Goal: Task Accomplishment & Management: Complete application form

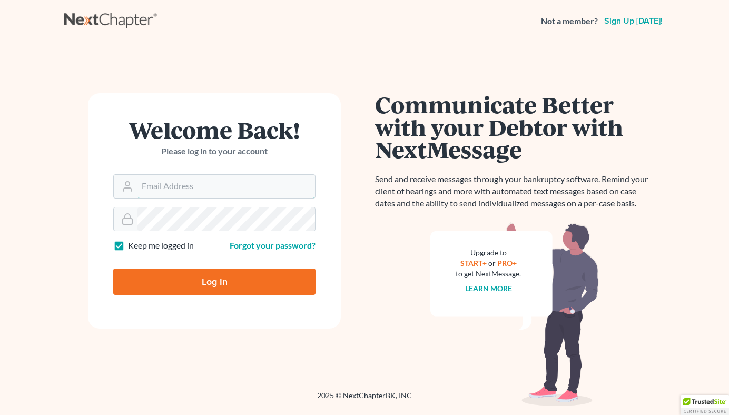
type input "[PERSON_NAME][EMAIL_ADDRESS][DOMAIN_NAME]"
click at [207, 279] on input "Log In" at bounding box center [214, 282] width 202 height 26
type input "Thinking..."
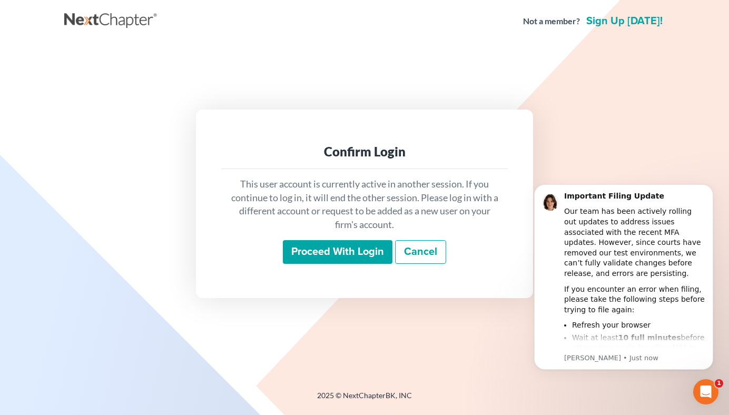
click at [335, 244] on input "Proceed with login" at bounding box center [338, 252] width 110 height 24
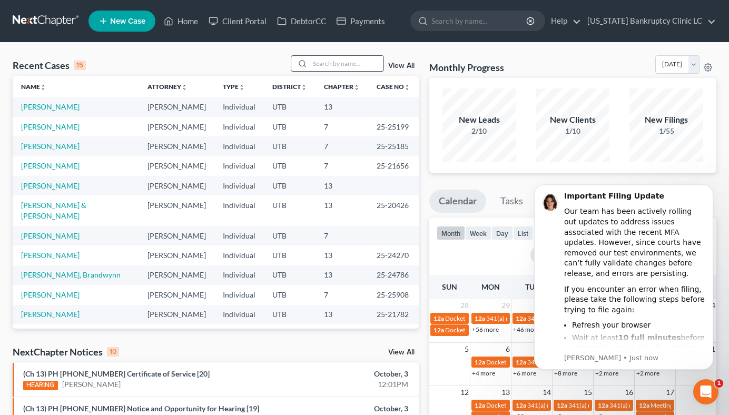
click at [344, 65] on input "search" at bounding box center [347, 63] width 74 height 15
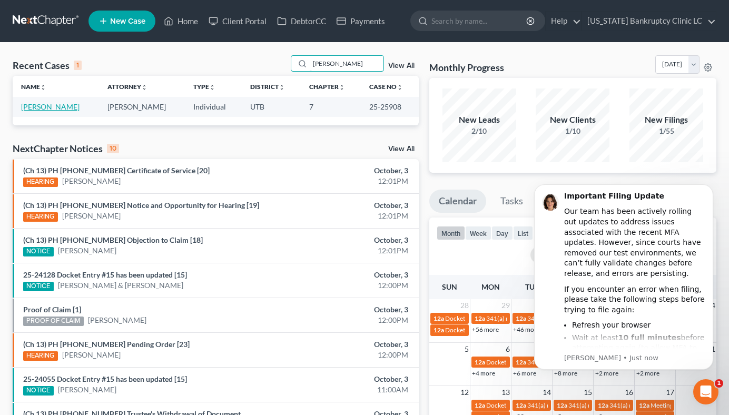
type input "haugen"
click at [53, 109] on link "Haugen, Charlie" at bounding box center [50, 106] width 58 height 9
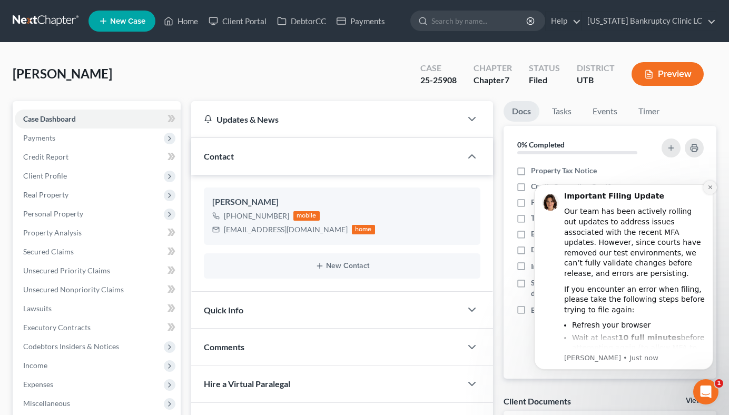
click at [711, 190] on button "Dismiss notification" at bounding box center [710, 188] width 14 height 14
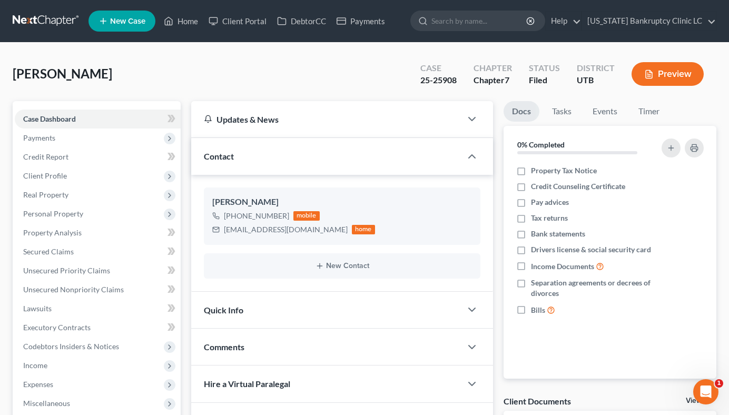
click at [409, 167] on div "Contact" at bounding box center [326, 156] width 270 height 36
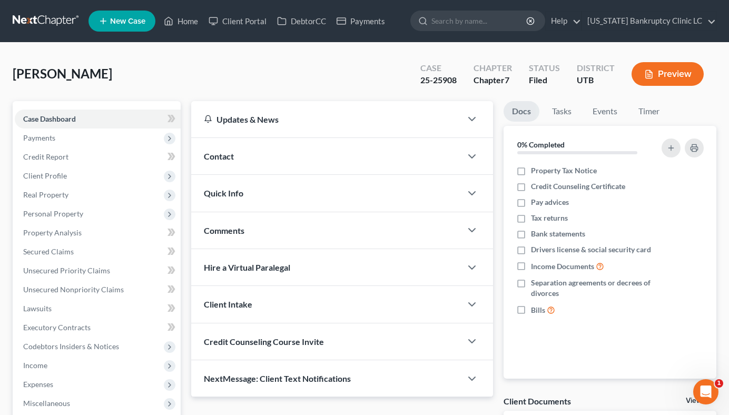
click at [409, 167] on div "Contact" at bounding box center [326, 156] width 270 height 36
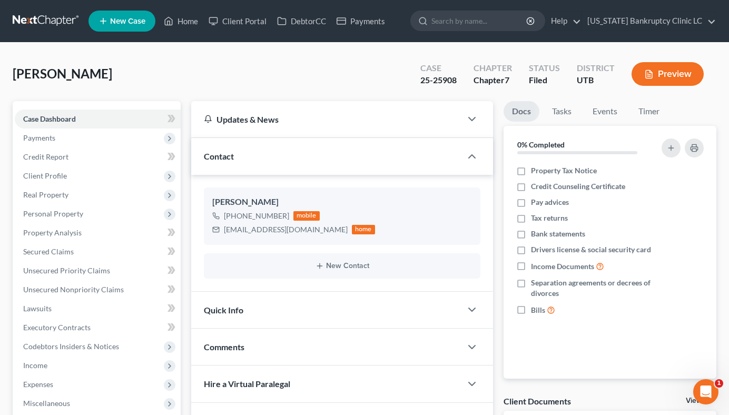
click at [410, 168] on div "Contact" at bounding box center [326, 156] width 270 height 36
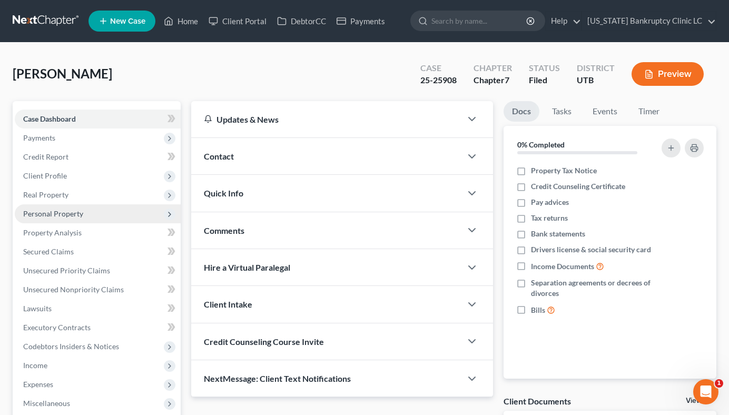
click at [80, 212] on span "Personal Property" at bounding box center [53, 213] width 60 height 9
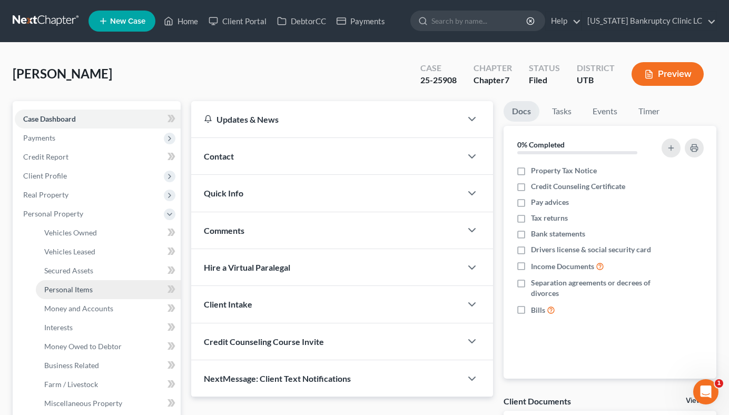
click at [110, 286] on link "Personal Items" at bounding box center [108, 289] width 145 height 19
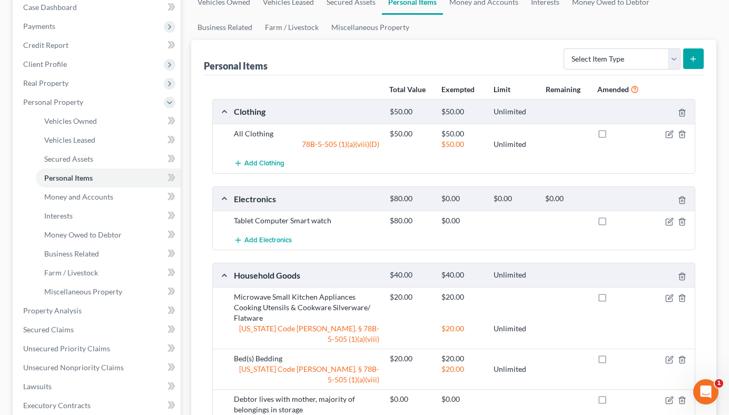
scroll to position [110, 0]
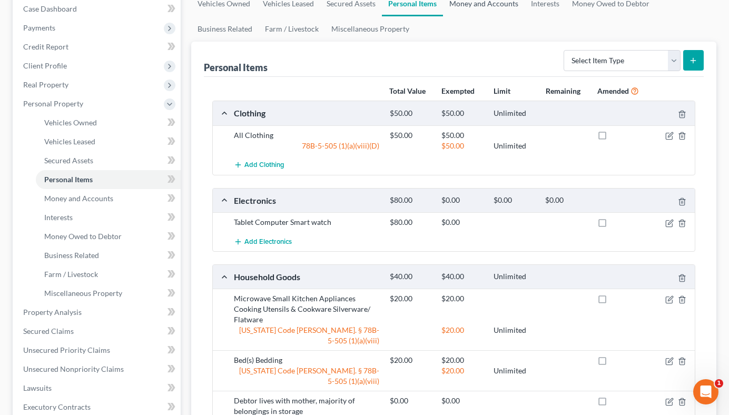
click at [494, 2] on link "Money and Accounts" at bounding box center [484, 3] width 82 height 25
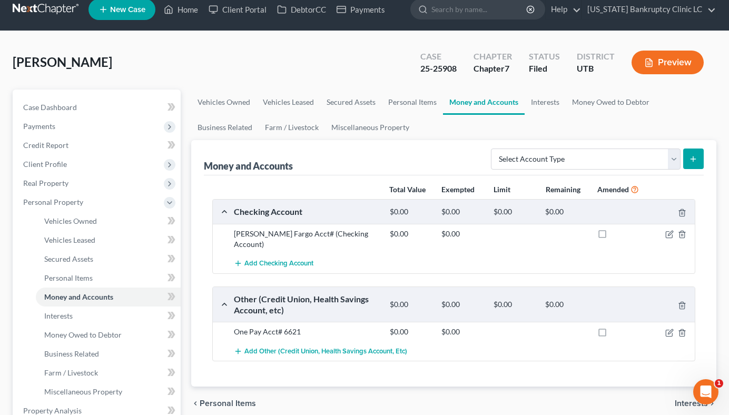
scroll to position [12, 0]
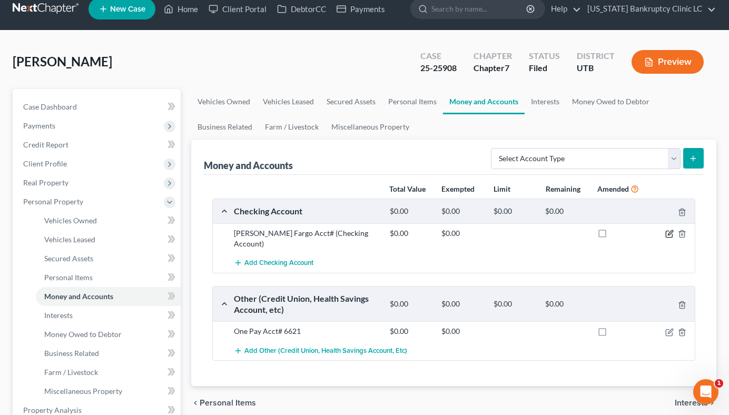
click at [669, 234] on icon "button" at bounding box center [670, 232] width 5 height 5
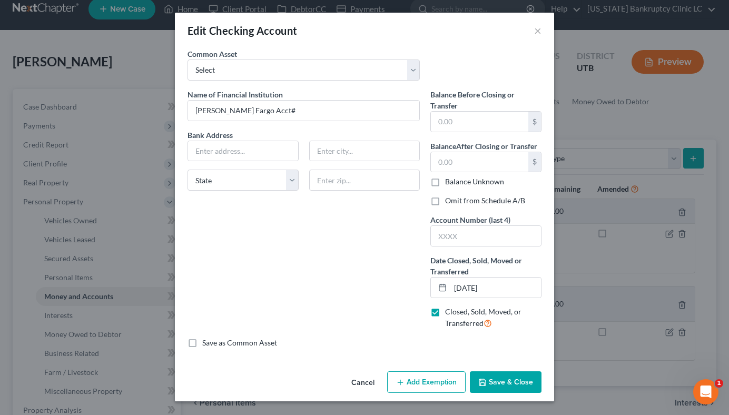
click at [452, 203] on label "Omit from Schedule A/B" at bounding box center [485, 200] width 80 height 11
click at [452, 202] on input "Omit from Schedule A/B" at bounding box center [452, 198] width 7 height 7
checkbox input "true"
click at [338, 113] on input "Wells Fargo Acct#" at bounding box center [303, 111] width 231 height 20
type input "Wells Fargo"
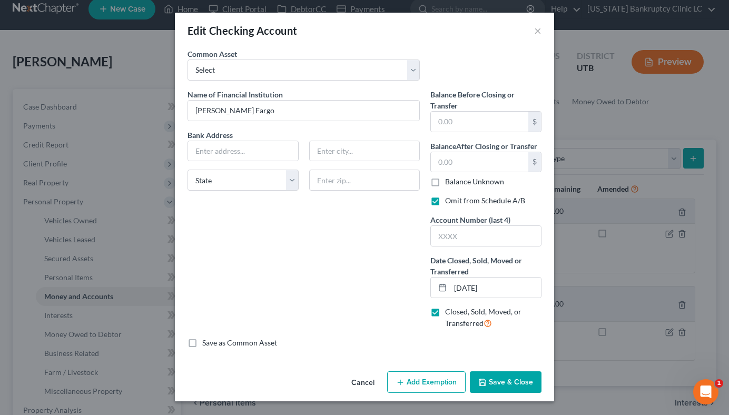
click at [515, 380] on button "Save & Close" at bounding box center [506, 382] width 72 height 22
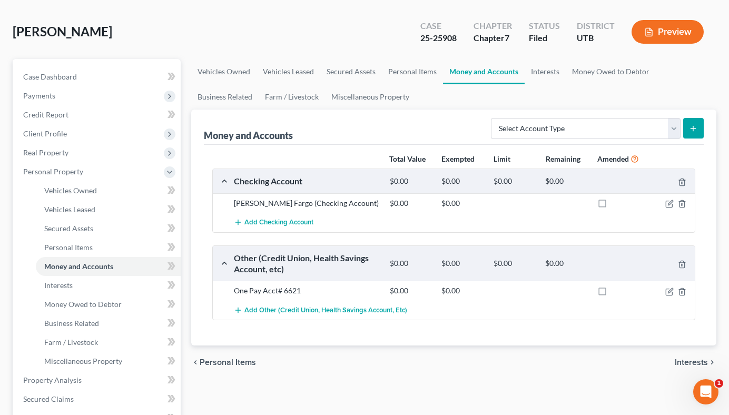
scroll to position [43, 0]
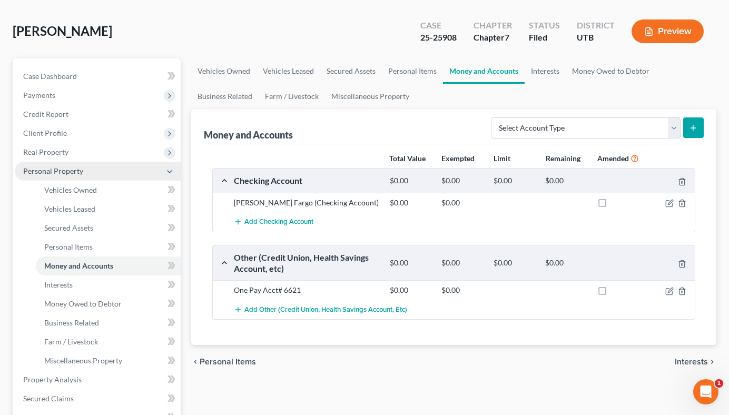
click at [90, 172] on span "Personal Property" at bounding box center [98, 171] width 166 height 19
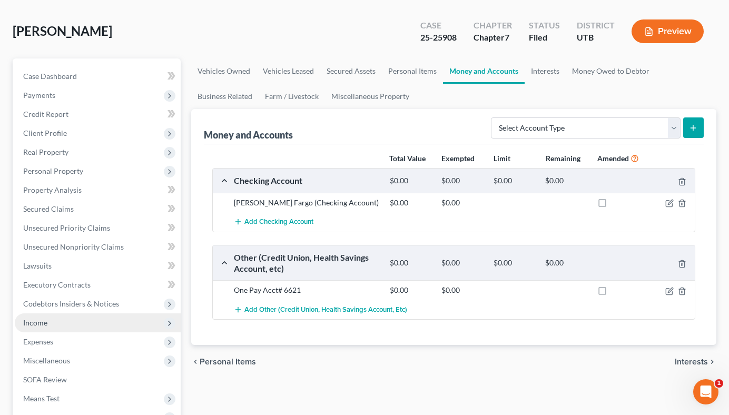
click at [60, 321] on span "Income" at bounding box center [98, 322] width 166 height 19
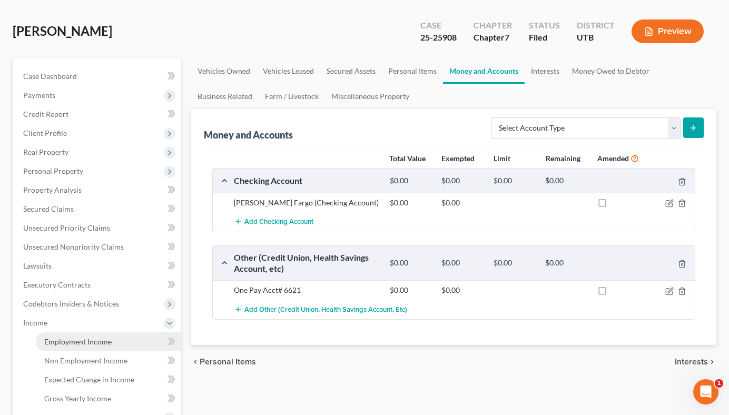
click at [66, 339] on span "Employment Income" at bounding box center [77, 341] width 67 height 9
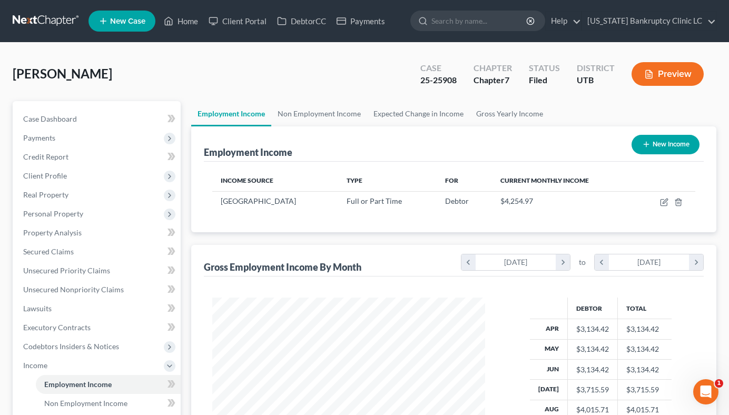
scroll to position [189, 294]
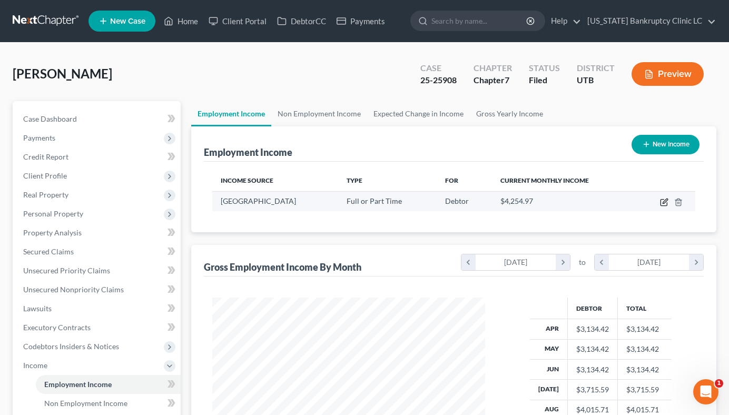
click at [665, 205] on icon "button" at bounding box center [664, 202] width 8 height 8
select select "0"
select select "46"
select select "0"
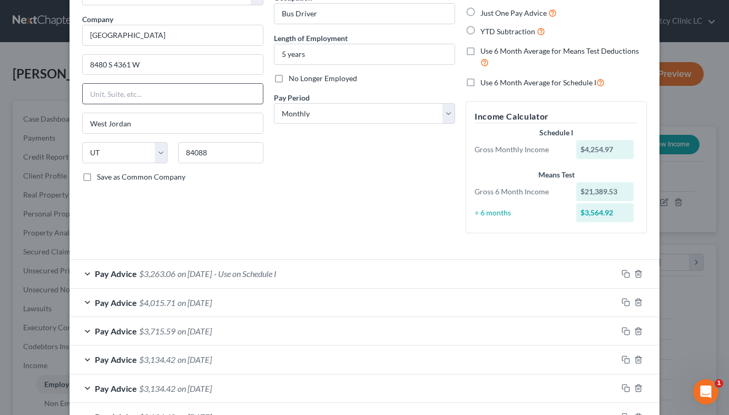
scroll to position [0, 0]
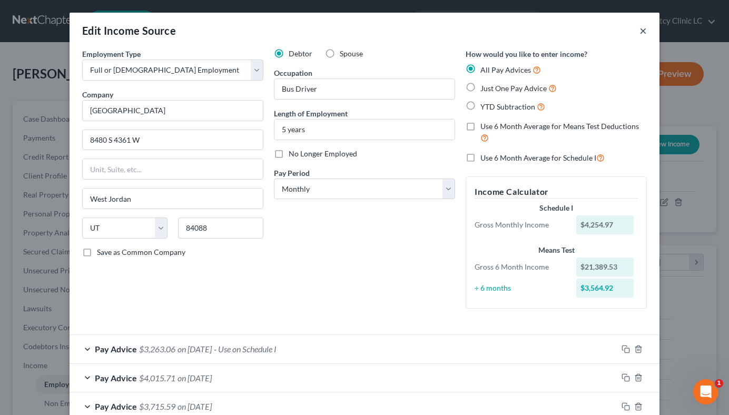
click at [641, 27] on button "×" at bounding box center [642, 30] width 7 height 13
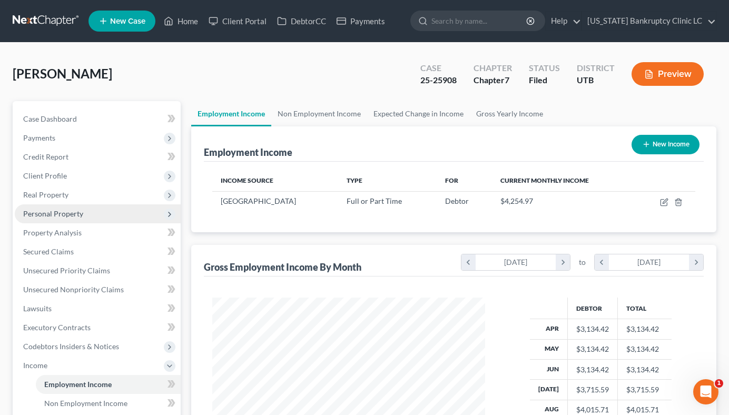
click at [101, 211] on span "Personal Property" at bounding box center [98, 213] width 166 height 19
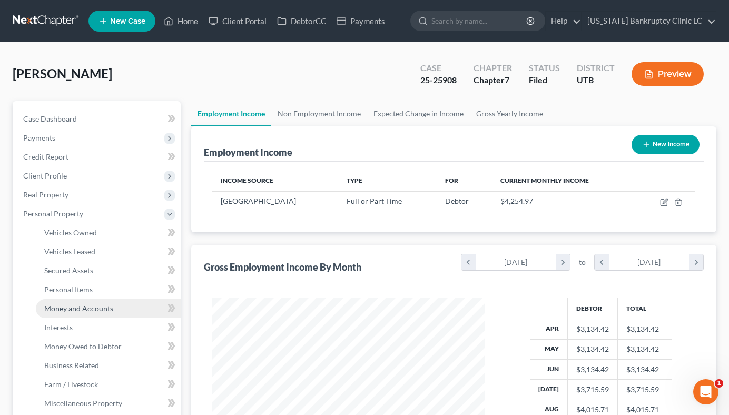
click at [112, 314] on link "Money and Accounts" at bounding box center [108, 308] width 145 height 19
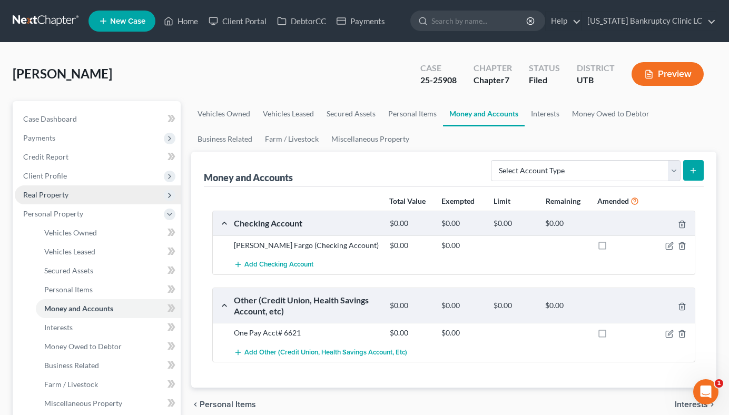
scroll to position [353, 0]
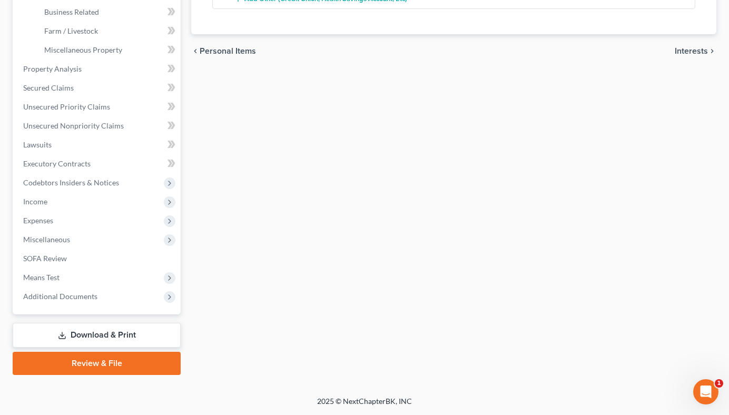
click at [96, 346] on link "Download & Print" at bounding box center [97, 335] width 168 height 25
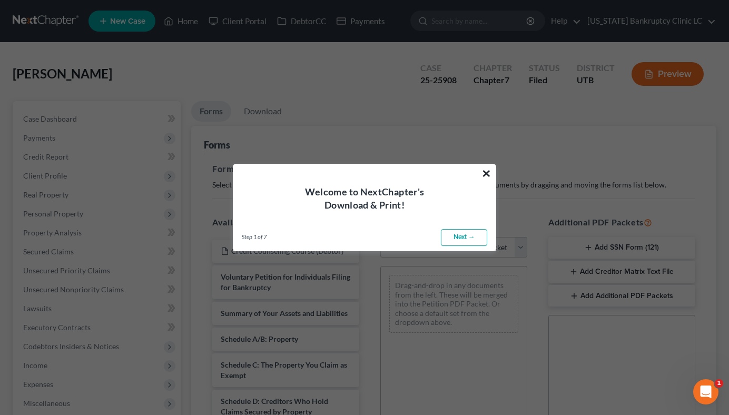
click at [487, 174] on button "×" at bounding box center [486, 173] width 10 height 17
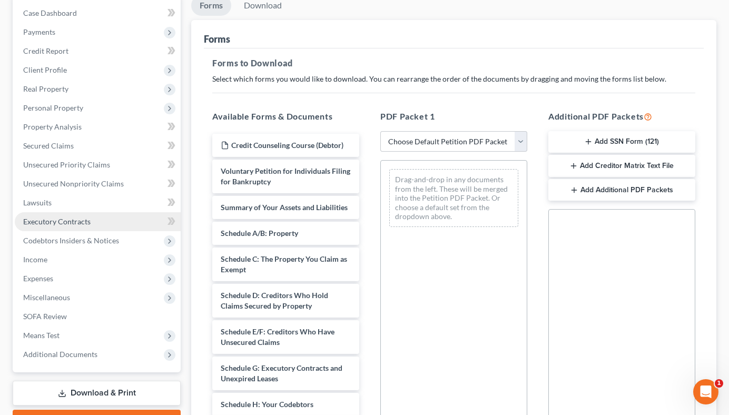
scroll to position [235, 0]
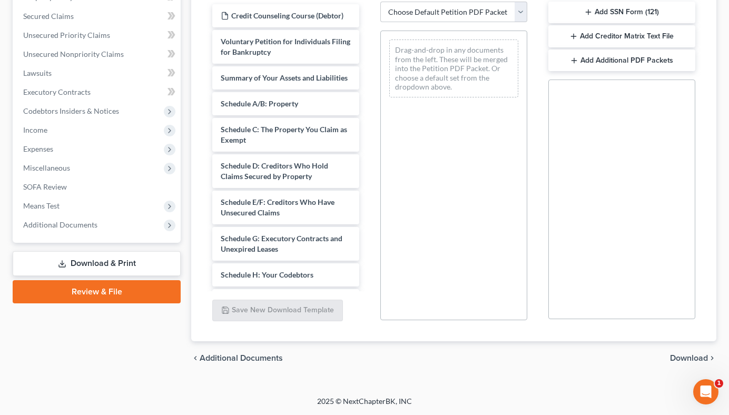
click at [122, 296] on link "Review & File" at bounding box center [97, 291] width 168 height 23
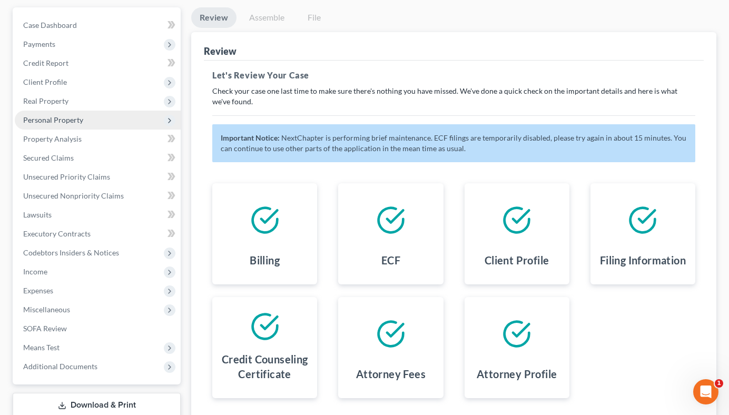
scroll to position [176, 0]
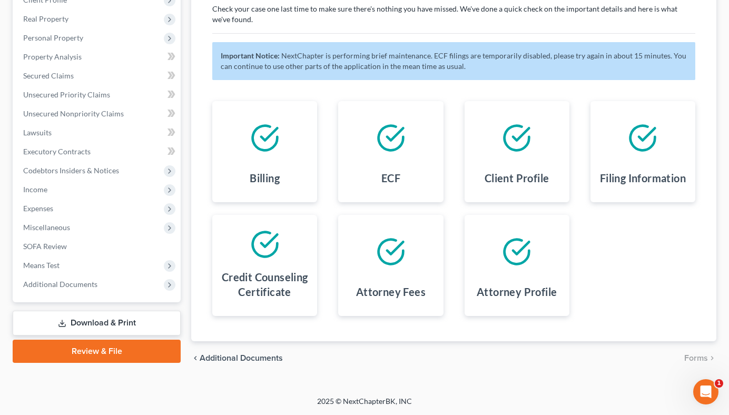
click at [90, 325] on link "Download & Print" at bounding box center [97, 323] width 168 height 25
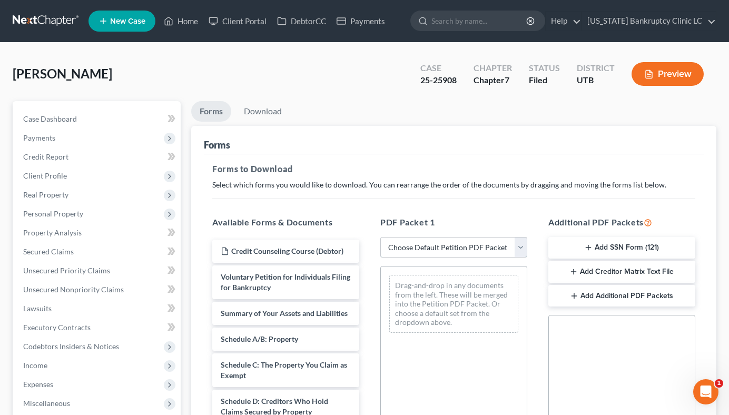
click at [428, 253] on select "Choose Default Petition PDF Packet Complete Bankruptcy Petition (all forms and …" at bounding box center [453, 247] width 147 height 21
select select "0"
click at [380, 237] on select "Choose Default Petition PDF Packet Complete Bankruptcy Petition (all forms and …" at bounding box center [453, 247] width 147 height 21
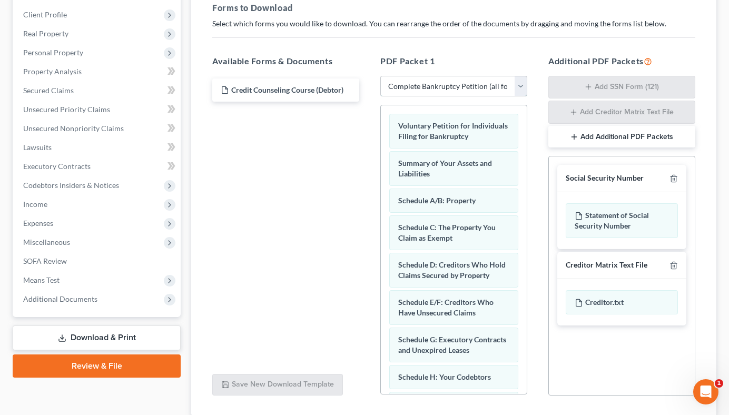
scroll to position [236, 0]
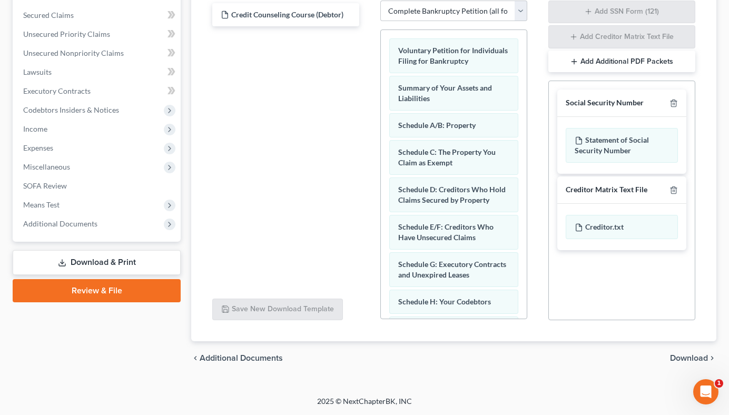
click at [668, 96] on div "Social Security Number" at bounding box center [621, 103] width 129 height 27
click at [672, 98] on div at bounding box center [671, 103] width 13 height 10
click at [674, 101] on polyline "button" at bounding box center [673, 101] width 6 height 0
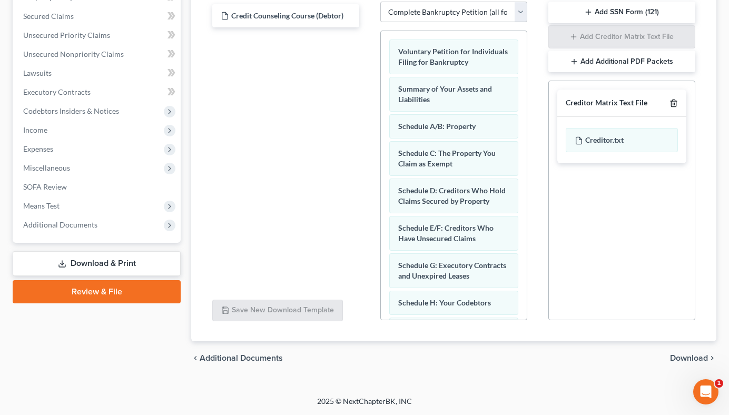
click at [674, 101] on polyline "button" at bounding box center [673, 101] width 6 height 0
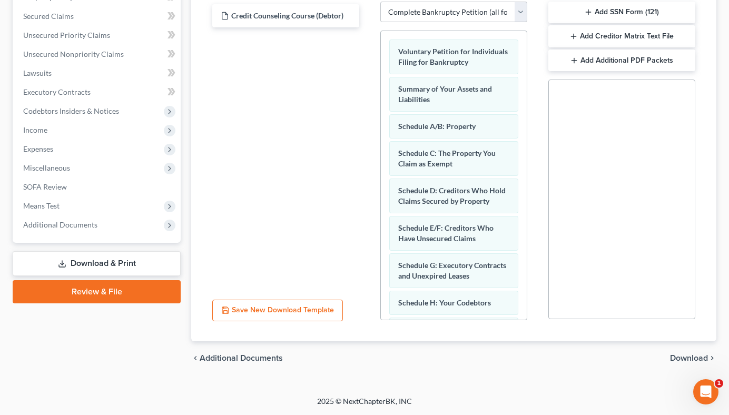
click at [704, 362] on span "Download" at bounding box center [689, 358] width 38 height 8
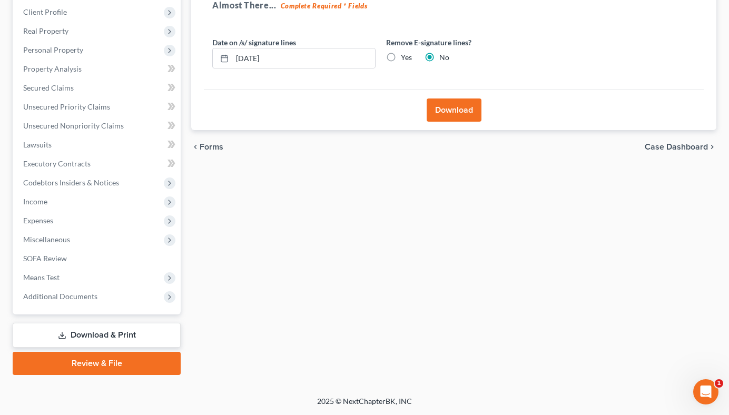
scroll to position [164, 0]
click at [444, 117] on button "Download" at bounding box center [454, 109] width 55 height 23
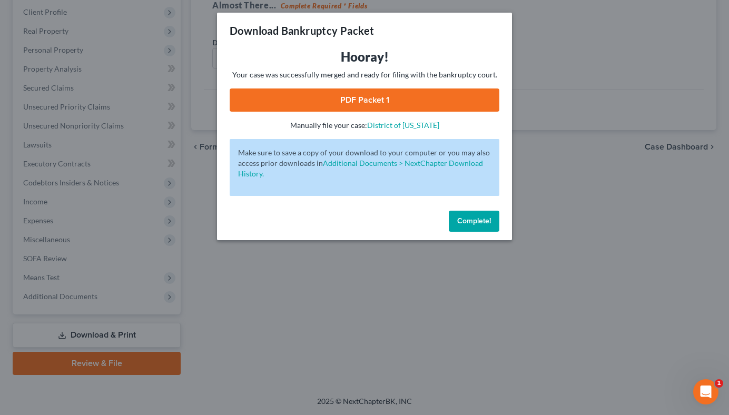
click at [431, 100] on link "PDF Packet 1" at bounding box center [365, 99] width 270 height 23
click at [474, 229] on button "Complete!" at bounding box center [474, 221] width 51 height 21
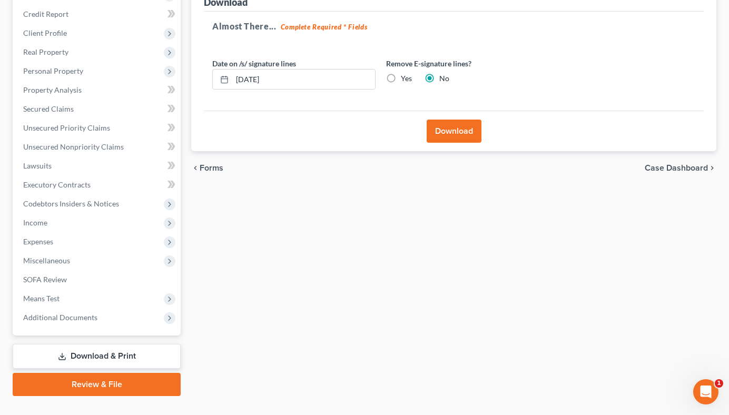
scroll to position [0, 0]
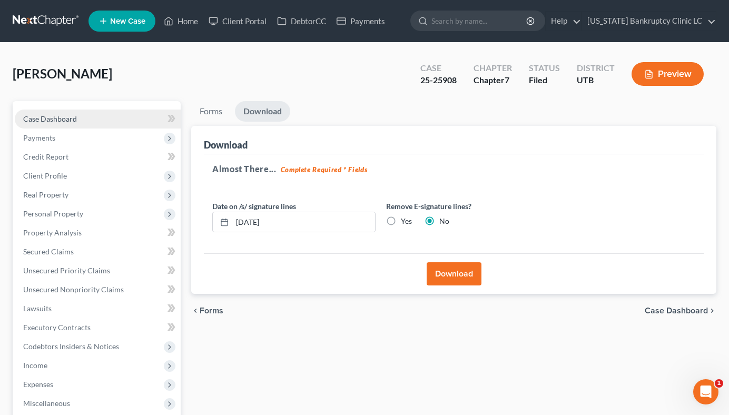
click at [94, 122] on link "Case Dashboard" at bounding box center [98, 119] width 166 height 19
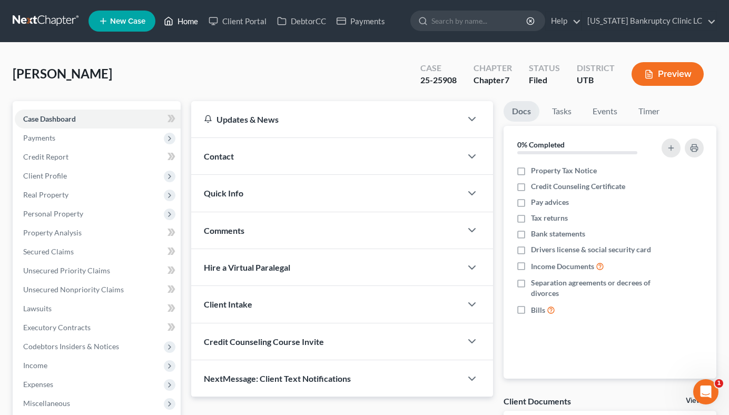
click at [192, 23] on link "Home" at bounding box center [181, 21] width 45 height 19
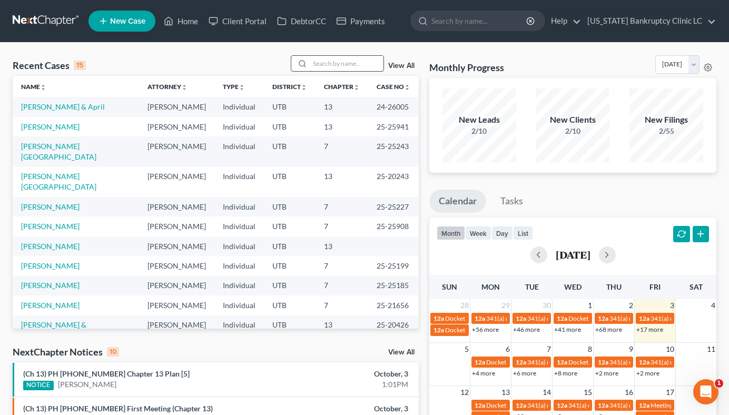
click at [346, 64] on input "search" at bounding box center [347, 63] width 74 height 15
paste input "25-25746"
type input "25-25746"
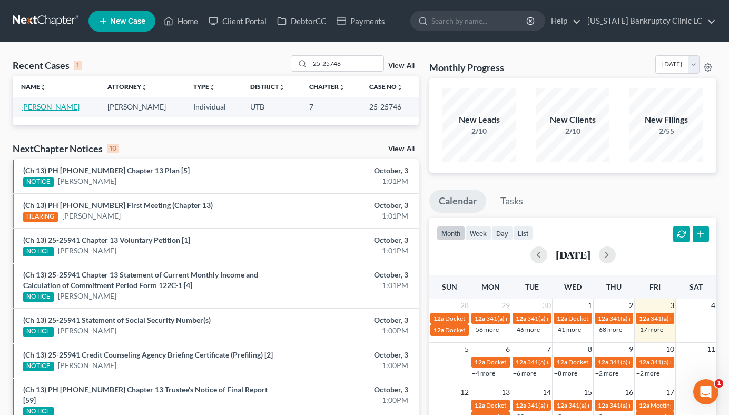
click at [59, 108] on link "Sanders, Sophia" at bounding box center [50, 106] width 58 height 9
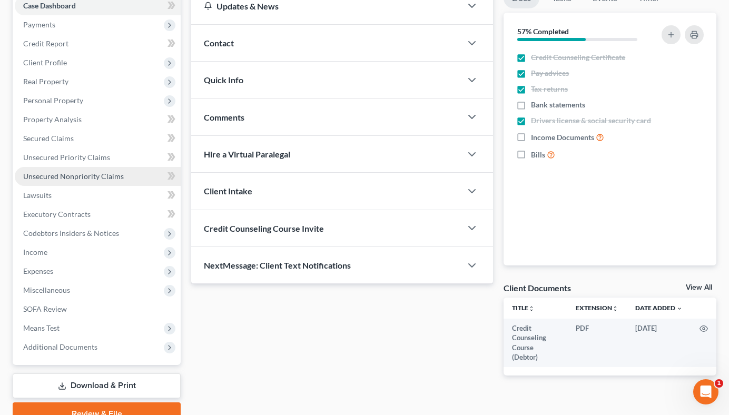
scroll to position [122, 0]
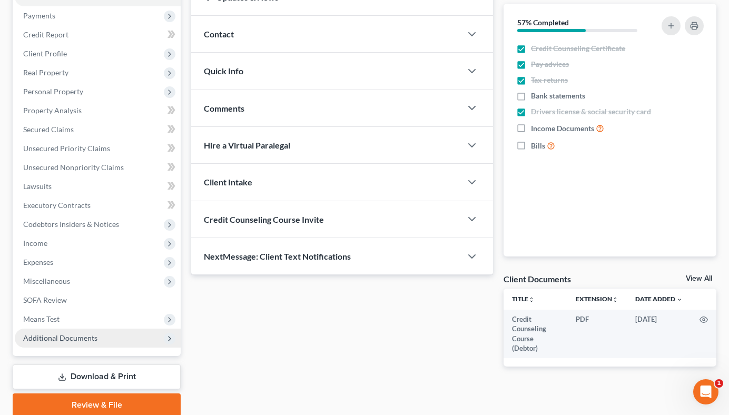
click at [108, 333] on span "Additional Documents" at bounding box center [98, 338] width 166 height 19
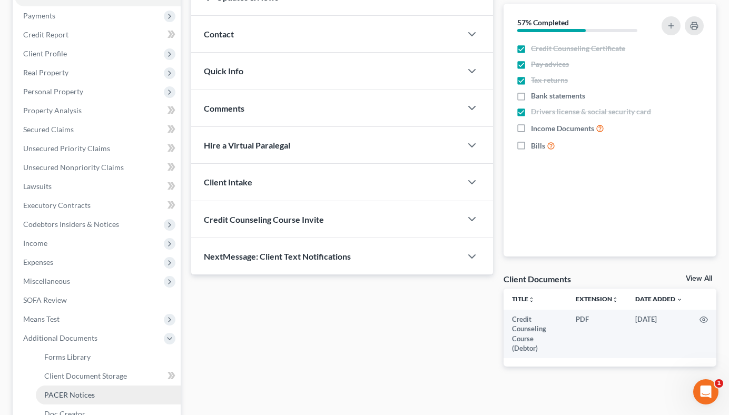
click at [105, 389] on link "PACER Notices" at bounding box center [108, 394] width 145 height 19
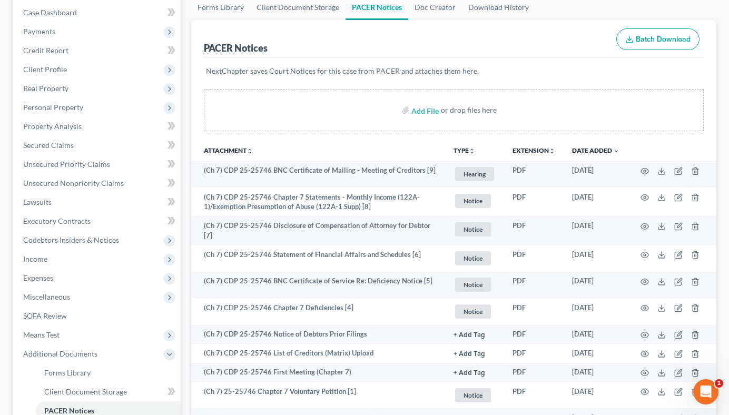
scroll to position [111, 0]
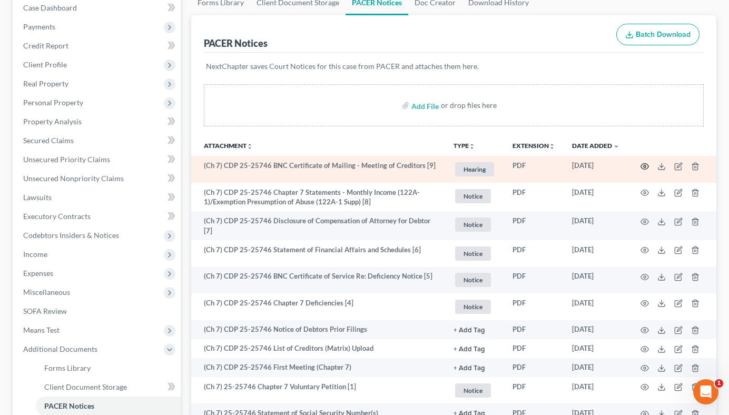
click at [647, 166] on icon "button" at bounding box center [644, 166] width 8 height 8
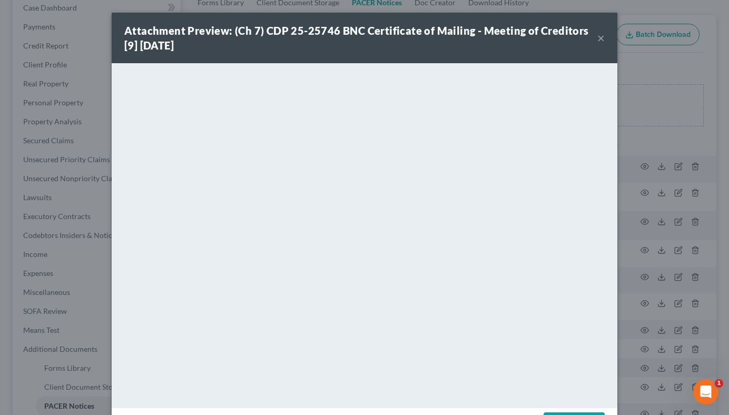
click at [601, 39] on button "×" at bounding box center [600, 38] width 7 height 13
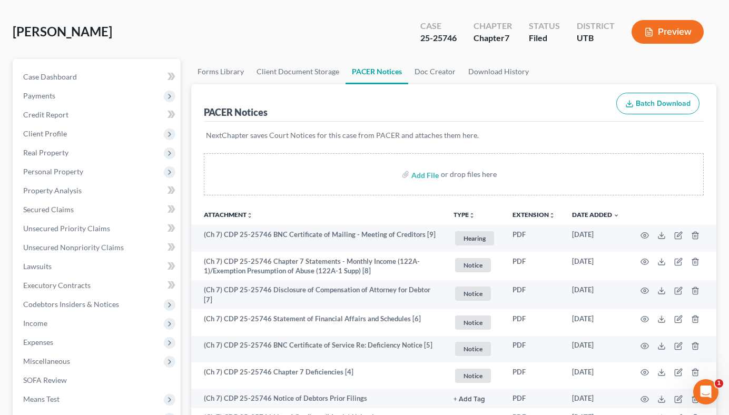
scroll to position [0, 0]
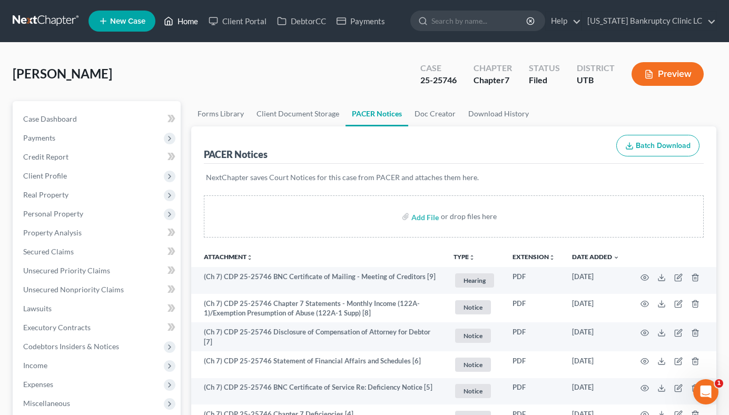
click at [185, 24] on link "Home" at bounding box center [181, 21] width 45 height 19
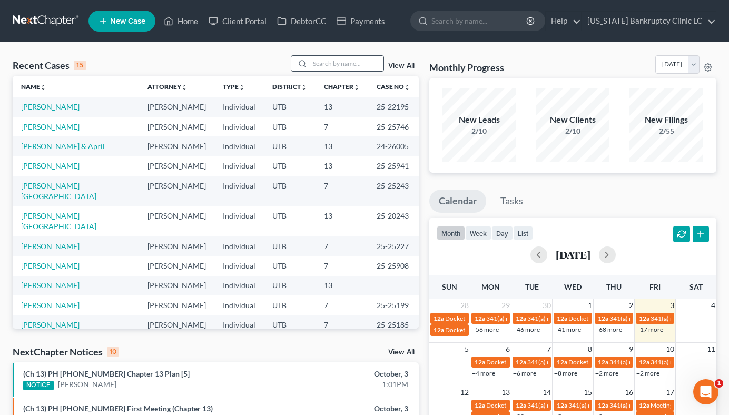
click at [342, 62] on input "search" at bounding box center [347, 63] width 74 height 15
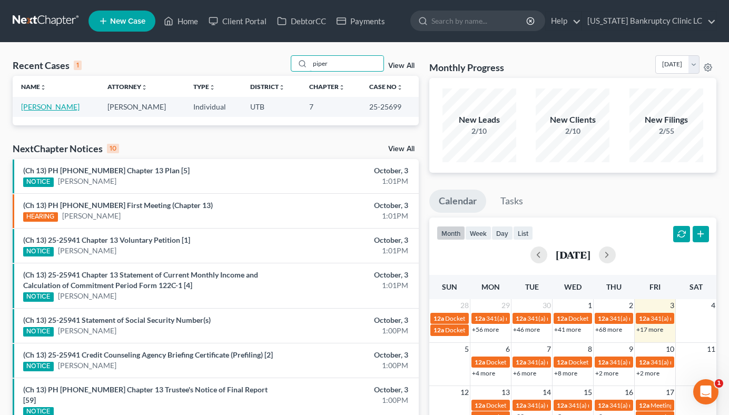
type input "piper"
click at [59, 108] on link "Kennedy, Piper" at bounding box center [50, 106] width 58 height 9
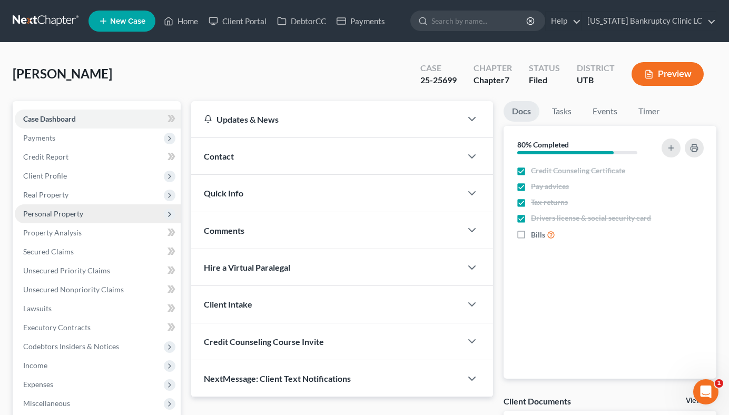
scroll to position [164, 0]
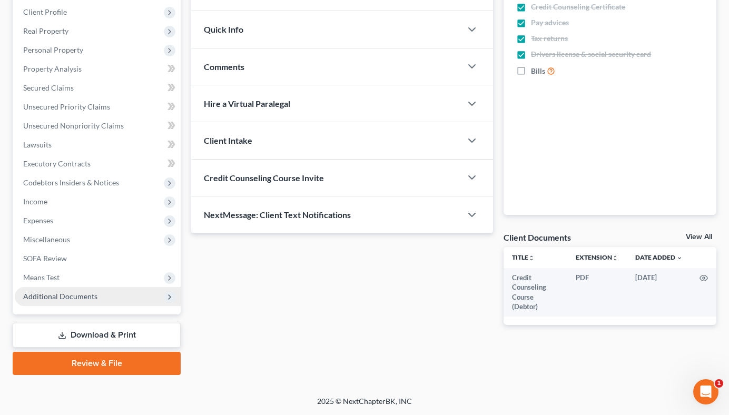
click at [105, 298] on span "Additional Documents" at bounding box center [98, 296] width 166 height 19
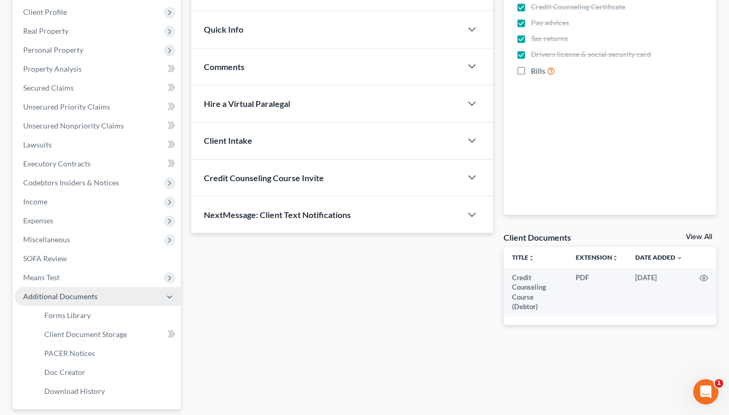
scroll to position [259, 0]
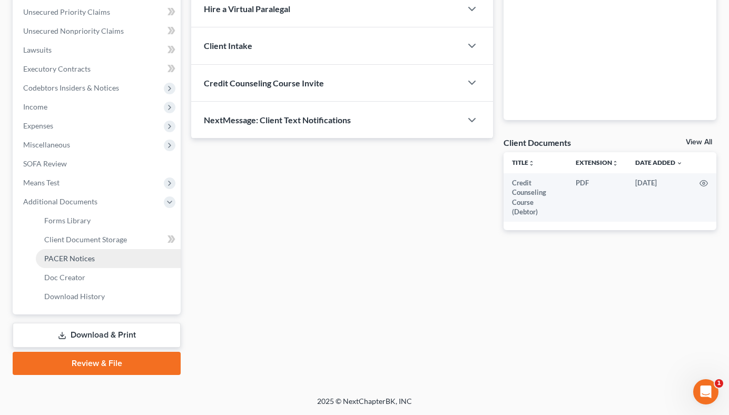
click at [113, 254] on link "PACER Notices" at bounding box center [108, 258] width 145 height 19
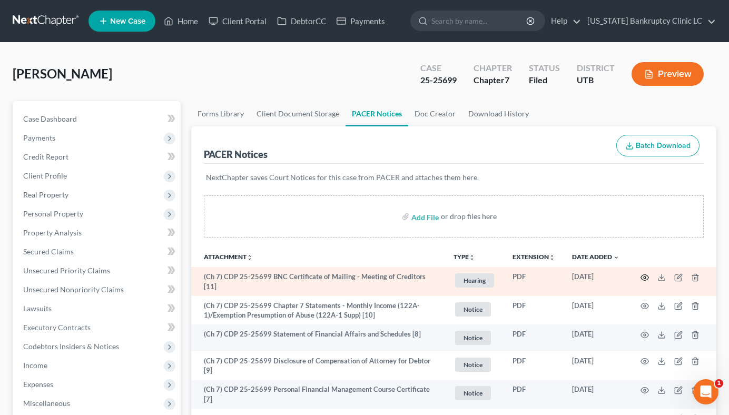
click at [643, 275] on icon "button" at bounding box center [644, 277] width 8 height 8
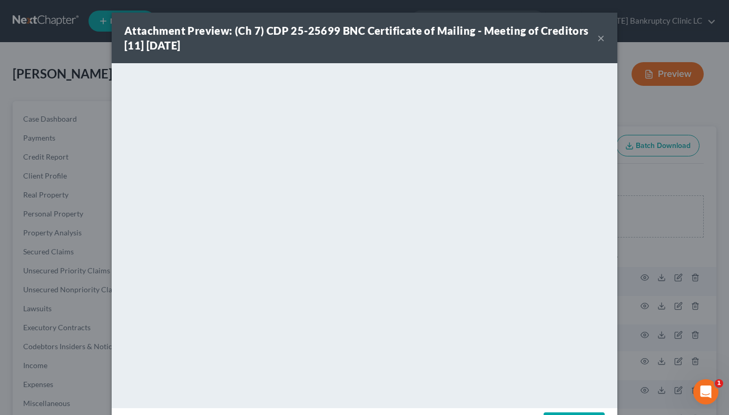
click at [598, 41] on button "×" at bounding box center [600, 38] width 7 height 13
